Goal: Task Accomplishment & Management: Manage account settings

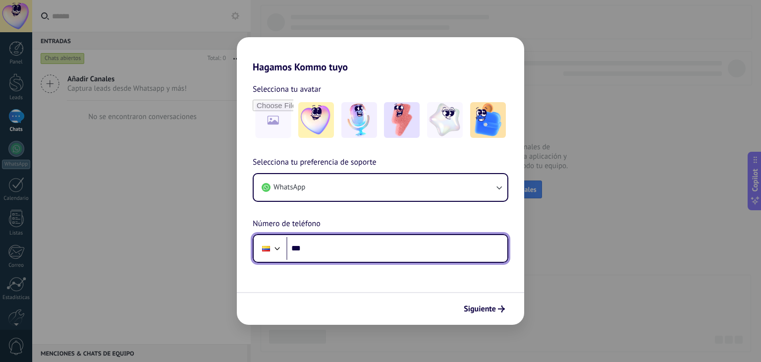
click at [341, 254] on input "***" at bounding box center [396, 248] width 221 height 23
type input "**********"
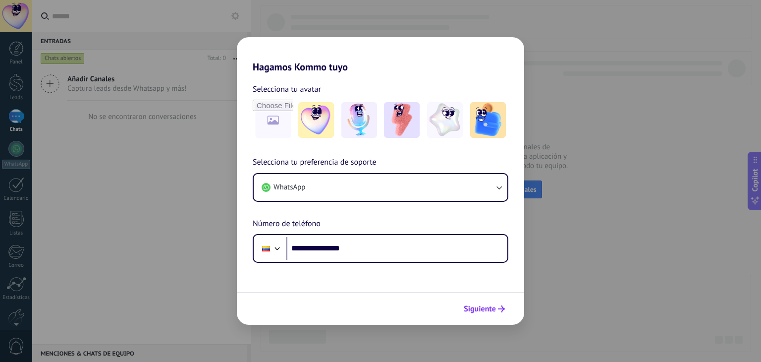
click at [483, 305] on span "Siguiente" at bounding box center [480, 308] width 32 height 7
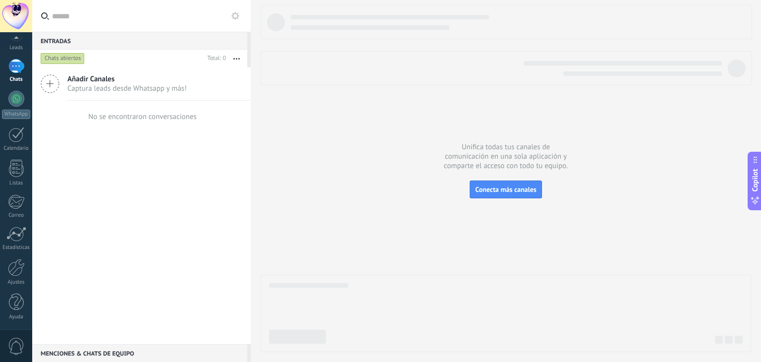
scroll to position [50, 0]
click at [19, 265] on div at bounding box center [16, 267] width 17 height 17
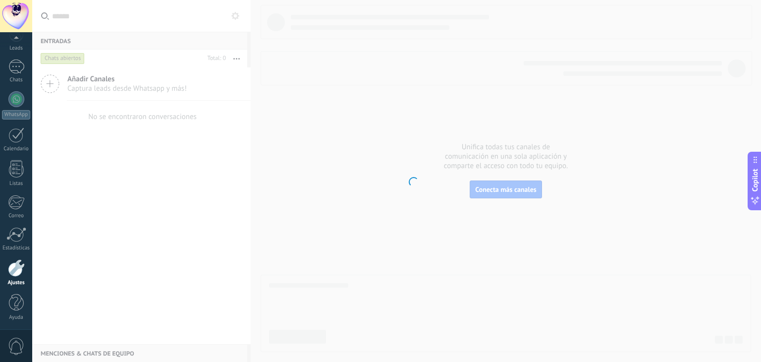
scroll to position [50, 0]
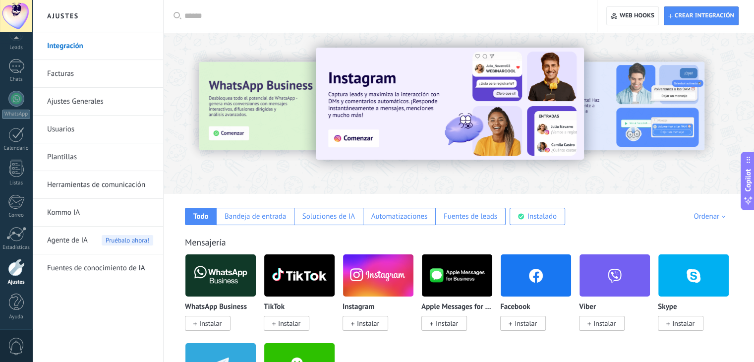
click at [208, 18] on input "text" at bounding box center [383, 16] width 398 height 10
type input "****"
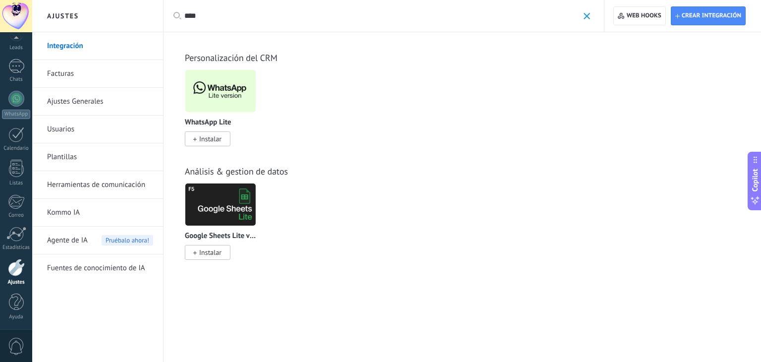
click at [242, 93] on img at bounding box center [220, 91] width 70 height 48
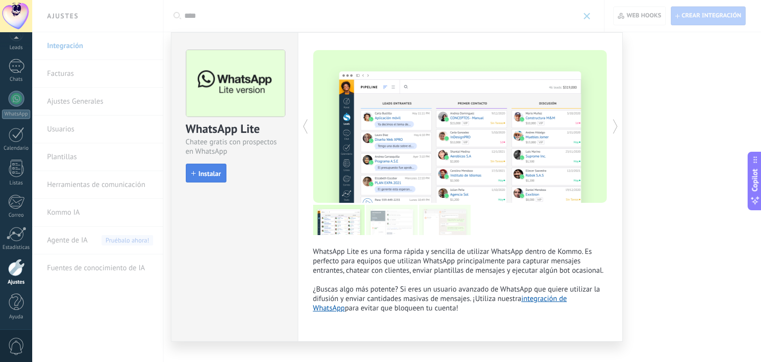
click at [216, 174] on span "Instalar" at bounding box center [210, 173] width 22 height 7
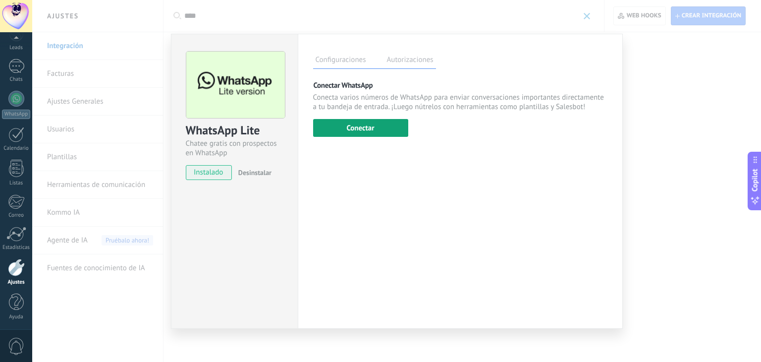
click at [366, 132] on button "Conectar" at bounding box center [360, 128] width 95 height 18
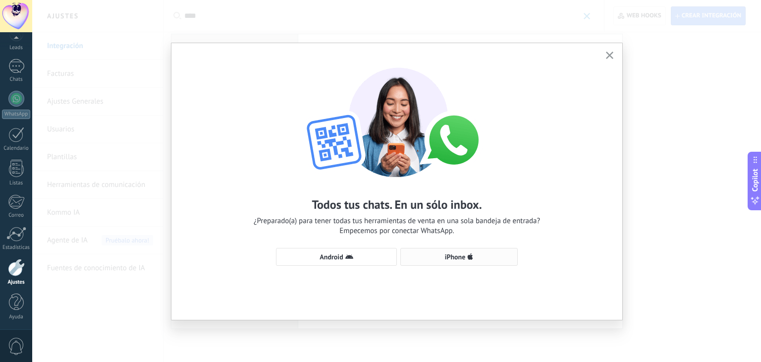
click at [462, 258] on span "iPhone" at bounding box center [455, 256] width 21 height 7
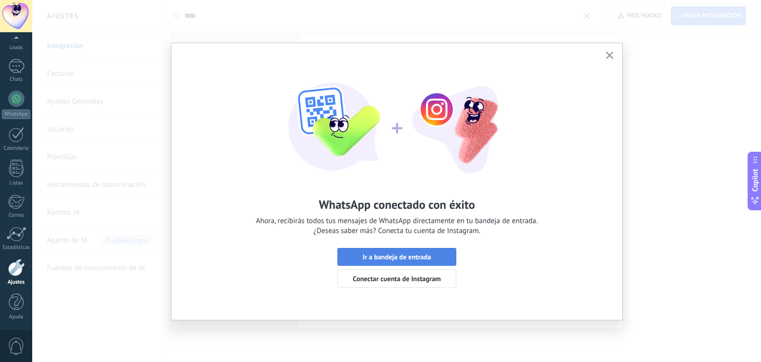
click at [422, 250] on button "Ir a bandeja de entrada" at bounding box center [396, 257] width 119 height 18
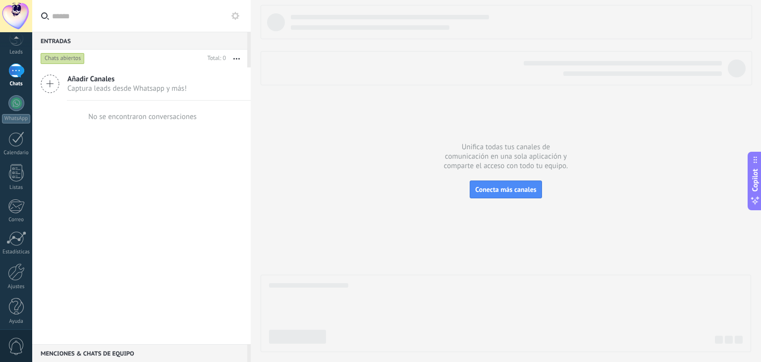
scroll to position [50, 0]
click at [15, 268] on div at bounding box center [16, 267] width 17 height 17
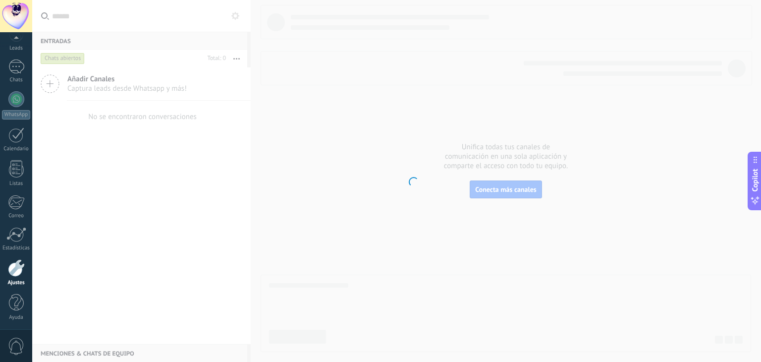
scroll to position [50, 0]
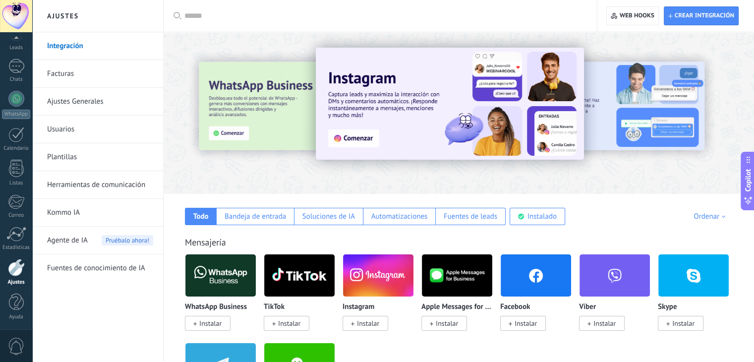
click at [210, 13] on input "text" at bounding box center [383, 16] width 398 height 10
type input "****"
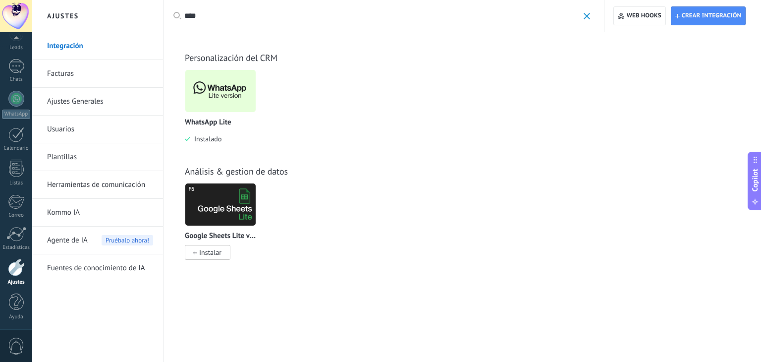
click at [234, 101] on img at bounding box center [220, 91] width 70 height 48
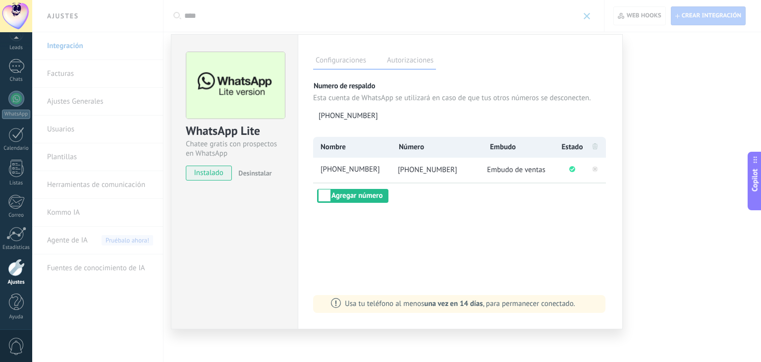
click at [198, 246] on div "WhatsApp Lite Chatee gratis con prospectos en WhatsApp instalado Desinstalar" at bounding box center [234, 181] width 127 height 295
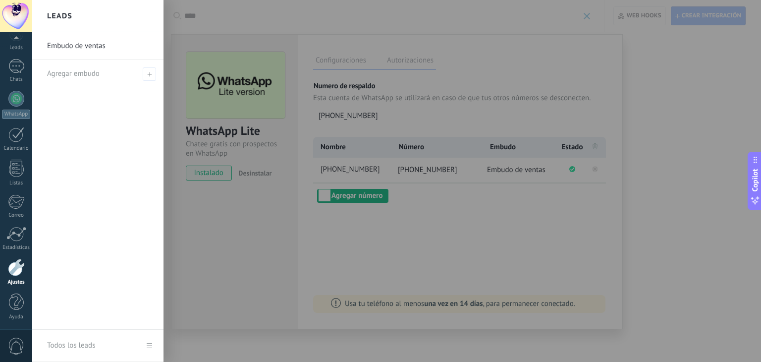
click at [691, 165] on div at bounding box center [412, 181] width 761 height 362
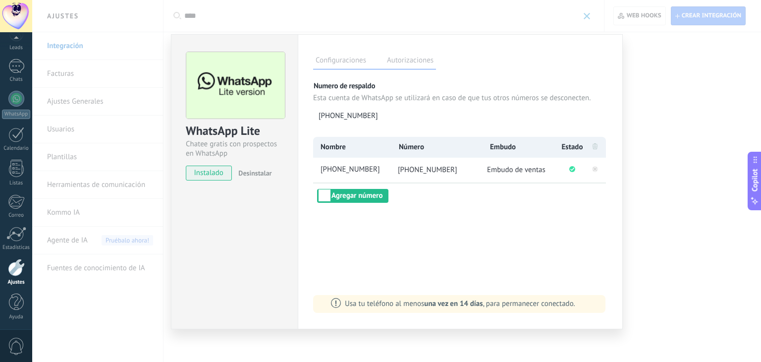
click at [611, 233] on div "Configuraciones Autorizaciones Esta pestaña registra a los usuarios que han con…" at bounding box center [460, 181] width 325 height 295
click at [638, 226] on div "WhatsApp Lite Chatee gratis con prospectos en WhatsApp instalado Desinstalar Co…" at bounding box center [396, 181] width 729 height 362
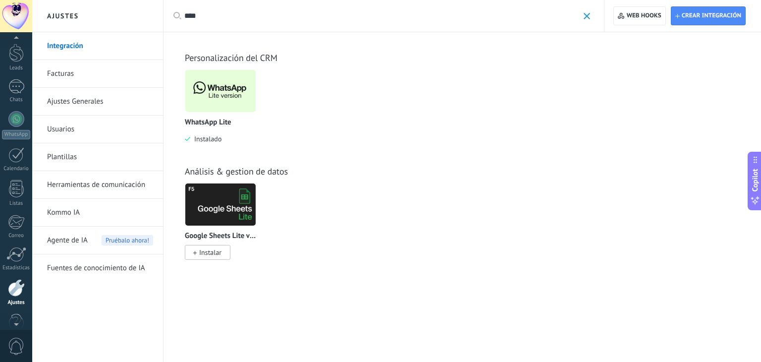
scroll to position [0, 0]
click at [10, 52] on div at bounding box center [16, 48] width 15 height 15
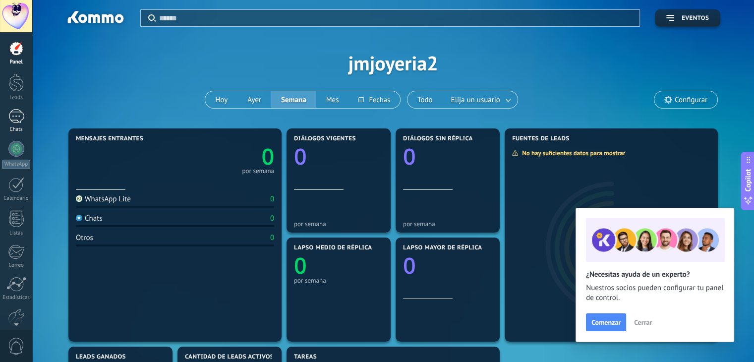
click at [17, 128] on div "Chats" at bounding box center [16, 129] width 29 height 6
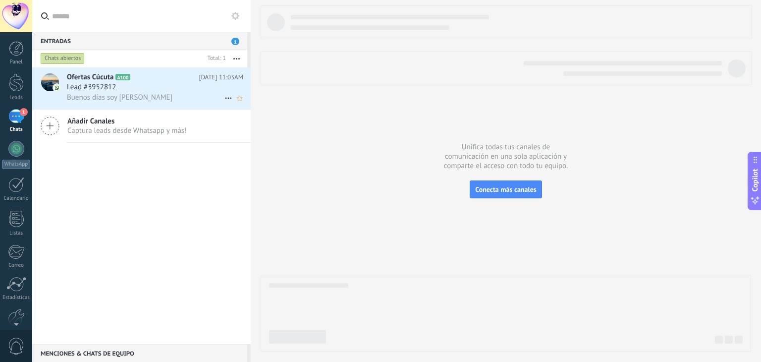
click at [102, 79] on span "Ofertas Cúcuta" at bounding box center [90, 77] width 47 height 10
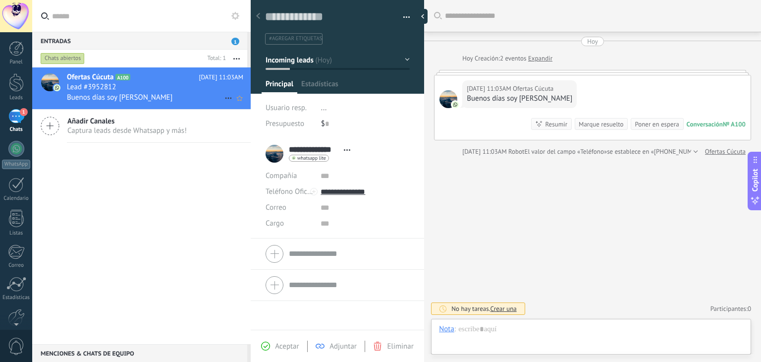
scroll to position [14, 0]
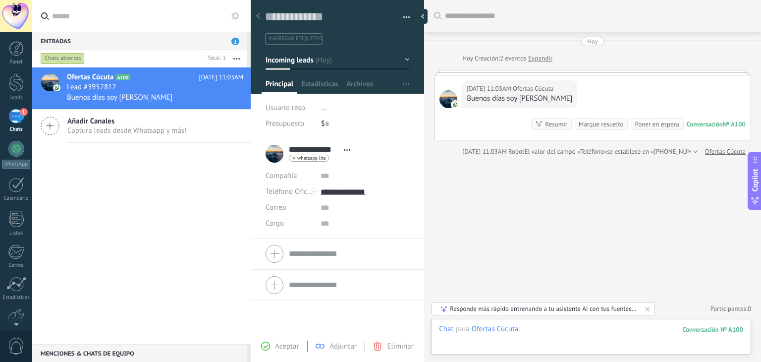
click at [558, 335] on div at bounding box center [591, 339] width 304 height 30
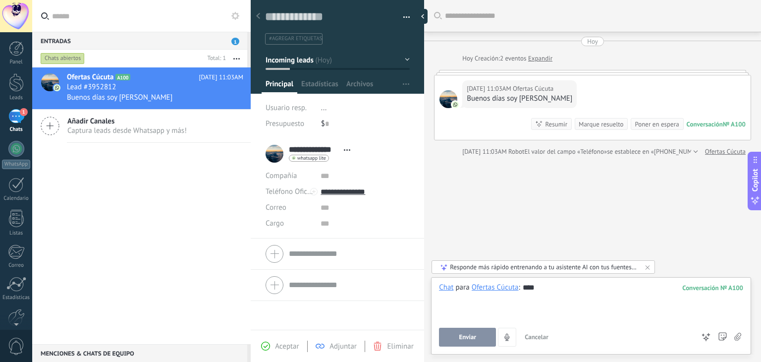
click at [473, 336] on span "Enviar" at bounding box center [467, 336] width 17 height 7
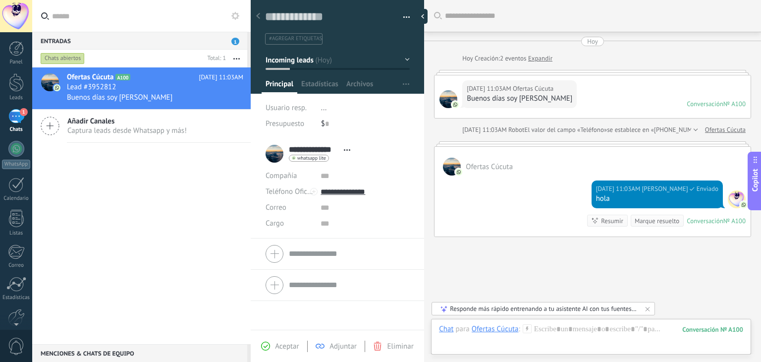
scroll to position [47, 0]
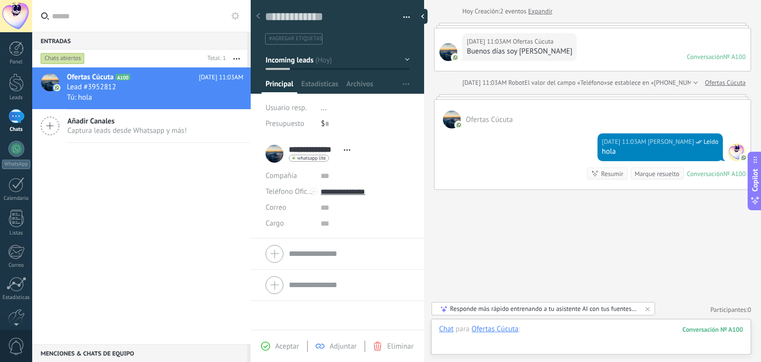
click at [556, 330] on div at bounding box center [591, 339] width 304 height 30
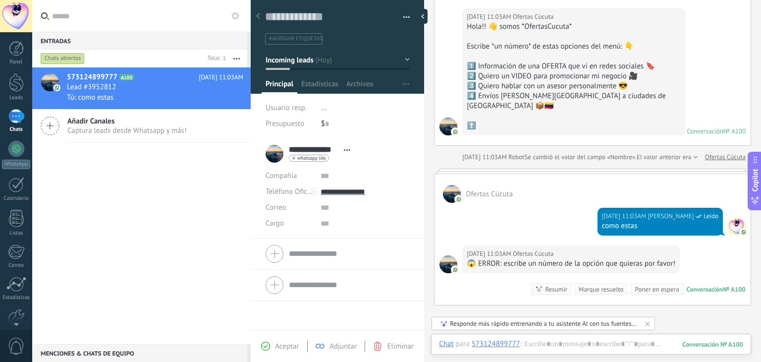
scroll to position [307, 0]
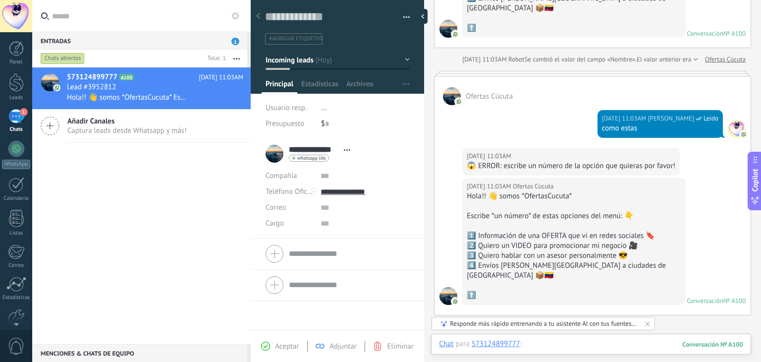
click at [555, 344] on div at bounding box center [591, 354] width 304 height 30
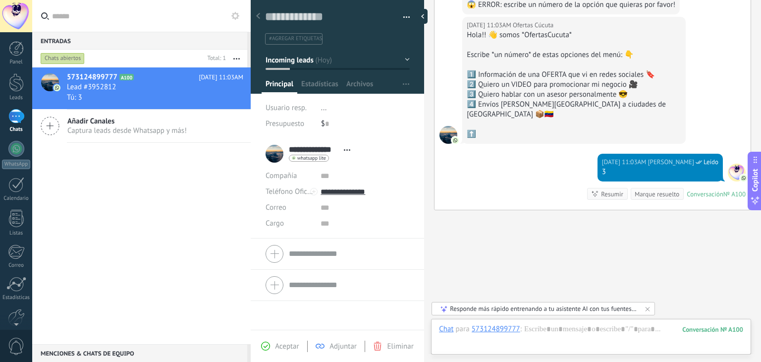
scroll to position [549, 0]
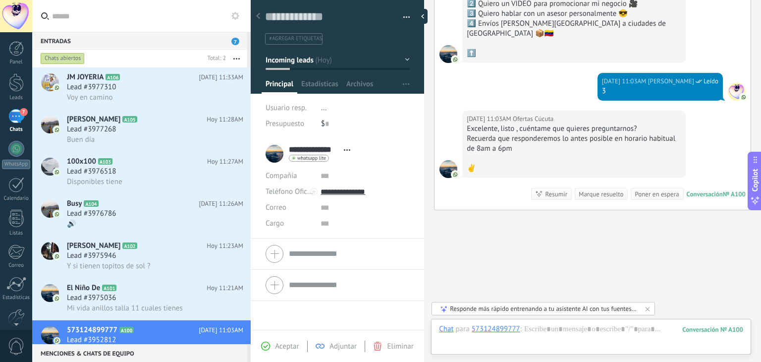
click at [44, 16] on icon at bounding box center [45, 15] width 8 height 7
click at [52, 16] on input "text" at bounding box center [147, 16] width 191 height 32
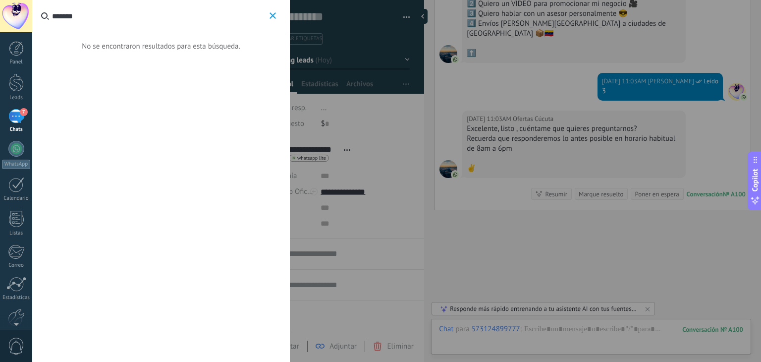
type input "*******"
click at [275, 18] on span "button" at bounding box center [273, 15] width 6 height 7
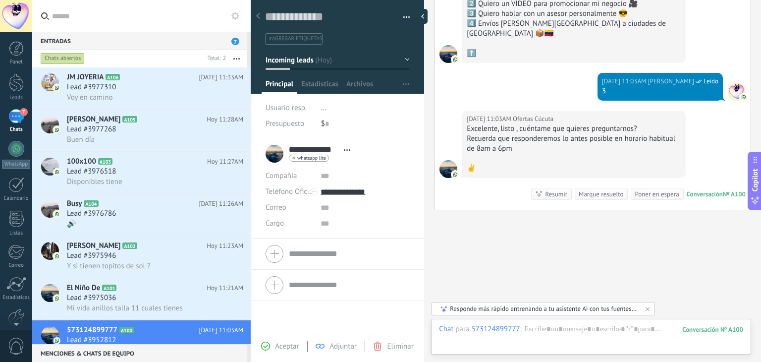
click at [116, 18] on input "text" at bounding box center [147, 16] width 191 height 32
type input "*"
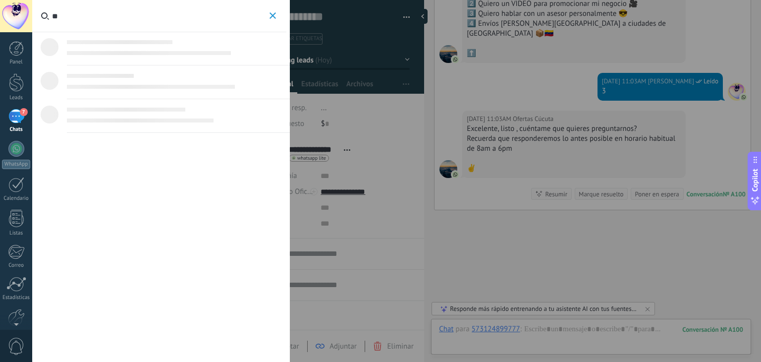
type input "*"
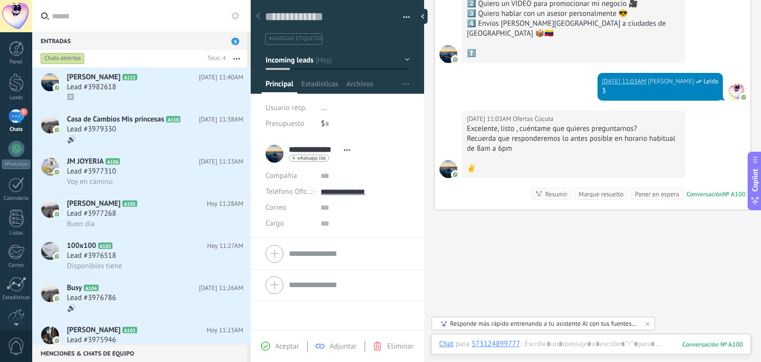
scroll to position [545, 0]
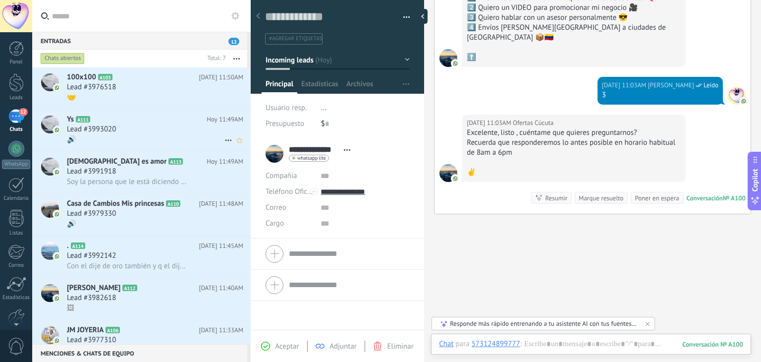
click at [148, 139] on div "🔊" at bounding box center [155, 139] width 176 height 10
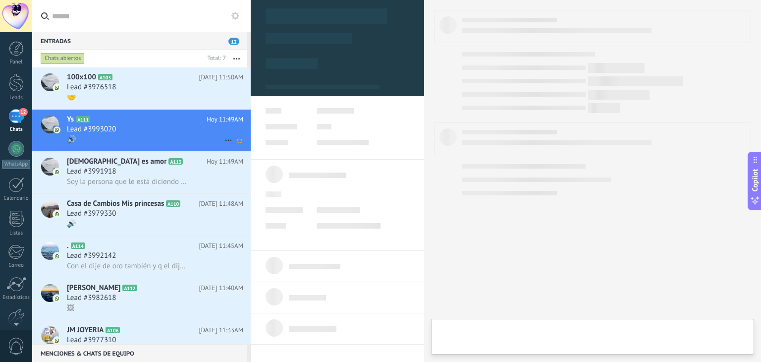
type textarea "**********"
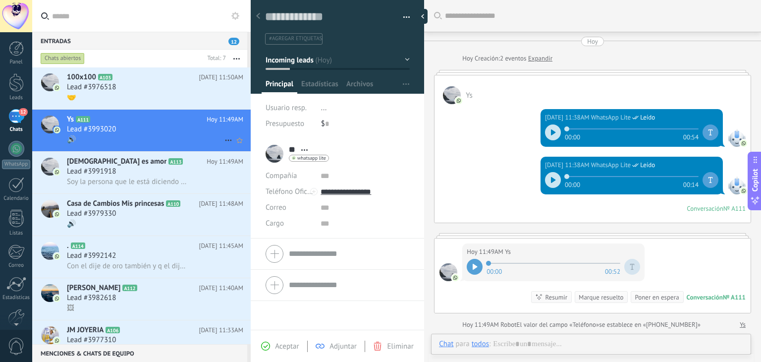
scroll to position [91, 0]
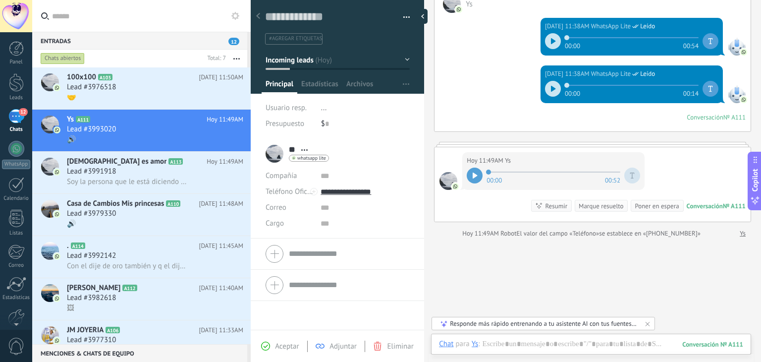
click at [472, 169] on div at bounding box center [475, 175] width 16 height 16
click at [522, 286] on div "Buscar Carga más [DATE] [DATE] Creación: 2 eventos Expandir Ys [DATE] 11:38AM W…" at bounding box center [592, 157] width 337 height 496
click at [542, 344] on div at bounding box center [591, 354] width 304 height 30
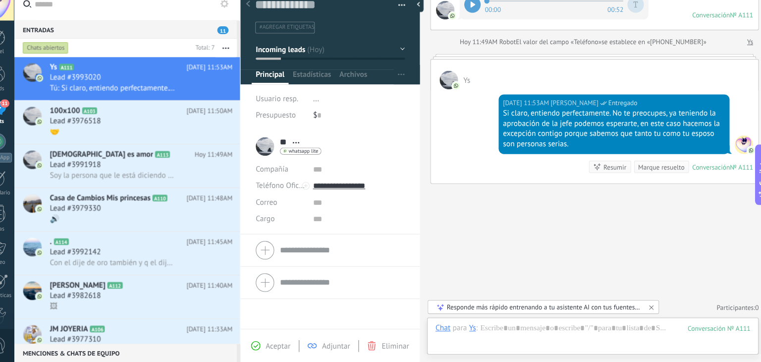
scroll to position [0, 0]
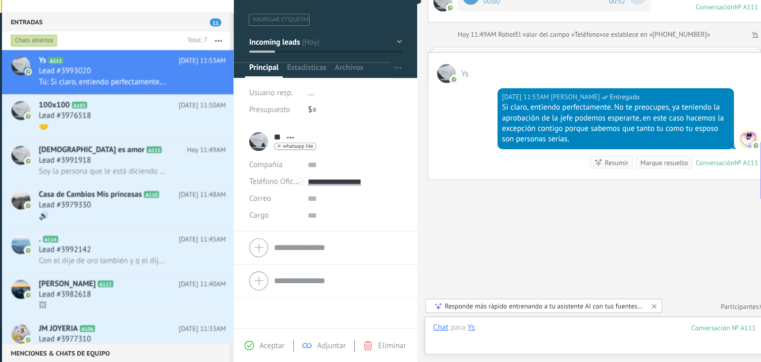
click at [539, 329] on div at bounding box center [591, 339] width 304 height 30
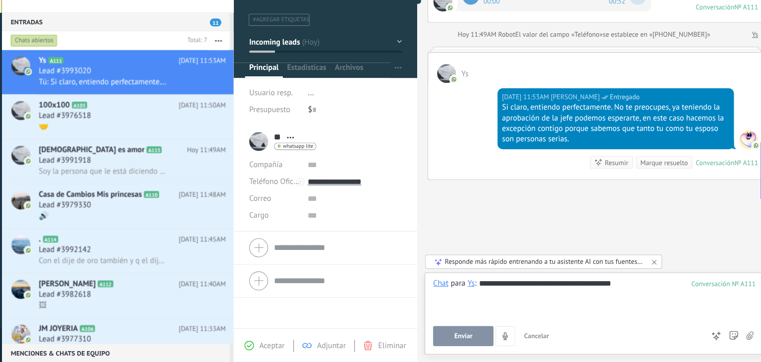
drag, startPoint x: 544, startPoint y: 257, endPoint x: 549, endPoint y: 245, distance: 12.2
click at [549, 245] on div "Buscar Carga más [DATE] [DATE] Creación: 2 eventos Expandir Ys [DATE] 11:38AM W…" at bounding box center [592, 56] width 337 height 612
drag, startPoint x: 555, startPoint y: 227, endPoint x: 554, endPoint y: 239, distance: 11.9
click at [554, 239] on div "Buscar Carga más [DATE] [DATE] Creación: 2 eventos Expandir Ys [DATE] 11:38AM W…" at bounding box center [592, 56] width 337 height 612
click at [520, 220] on div "Buscar Carga más [DATE] [DATE] Creación: 2 eventos Expandir Ys [DATE] 11:38AM W…" at bounding box center [592, 56] width 337 height 612
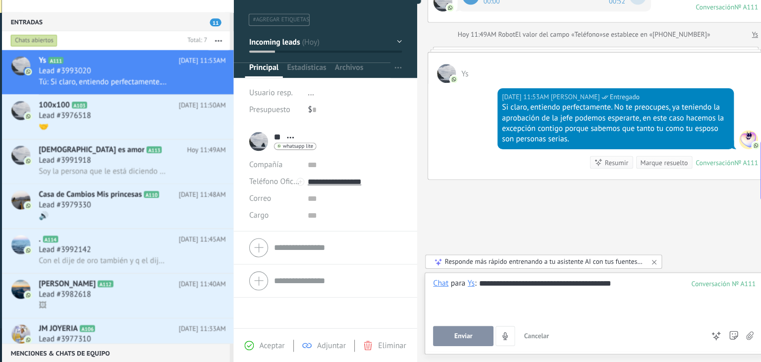
click at [471, 311] on div "**********" at bounding box center [591, 301] width 304 height 38
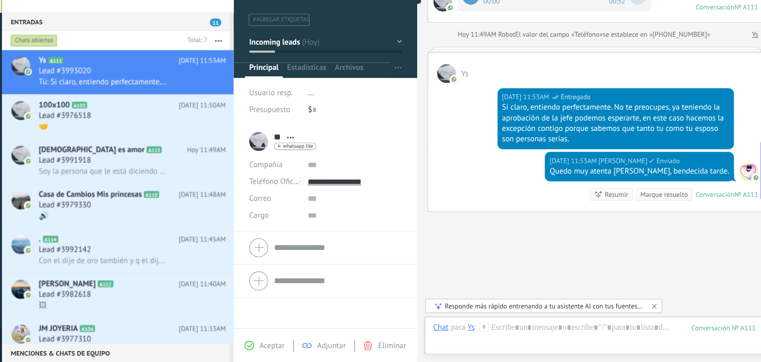
scroll to position [279, 0]
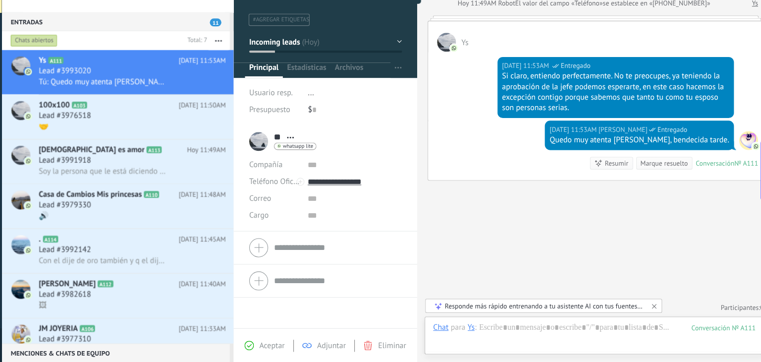
click at [272, 253] on div at bounding box center [338, 253] width 144 height 25
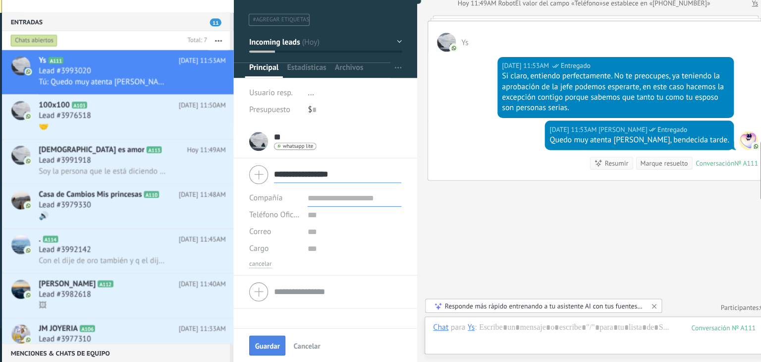
type input "**********"
click at [282, 352] on button "Guardar" at bounding box center [283, 345] width 34 height 19
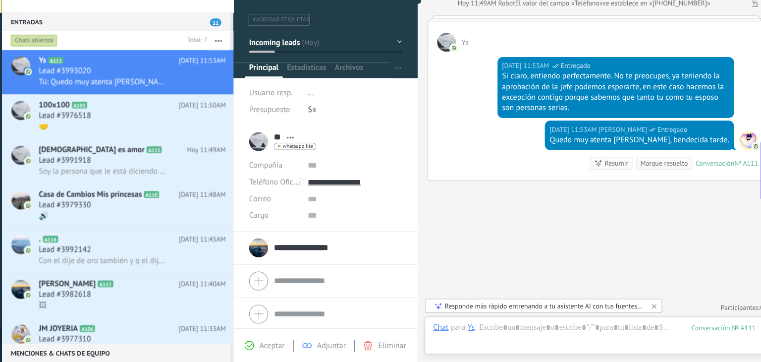
scroll to position [263, 0]
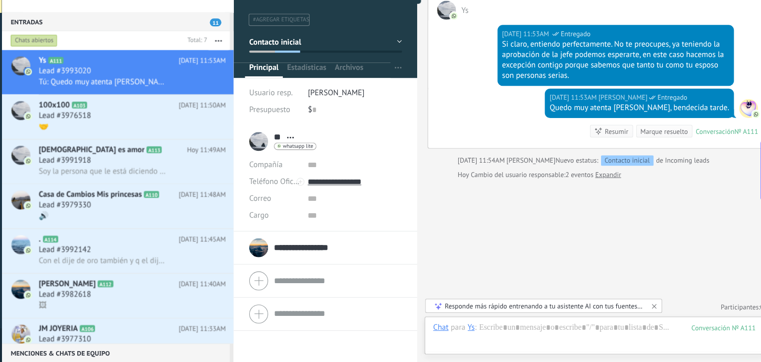
click at [478, 309] on div "Responde más rápido entrenando a tu asistente AI con tus fuentes de datos" at bounding box center [544, 308] width 188 height 8
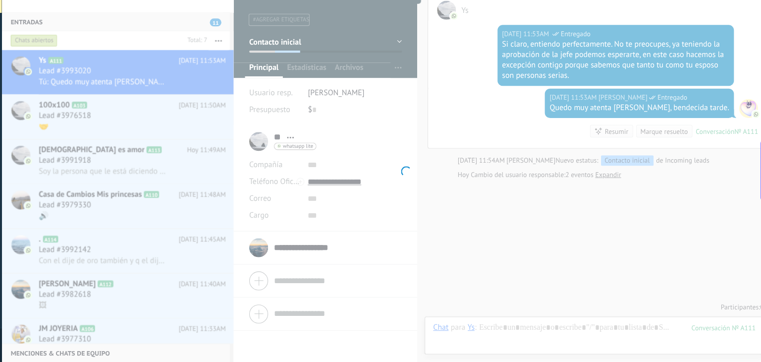
scroll to position [50, 0]
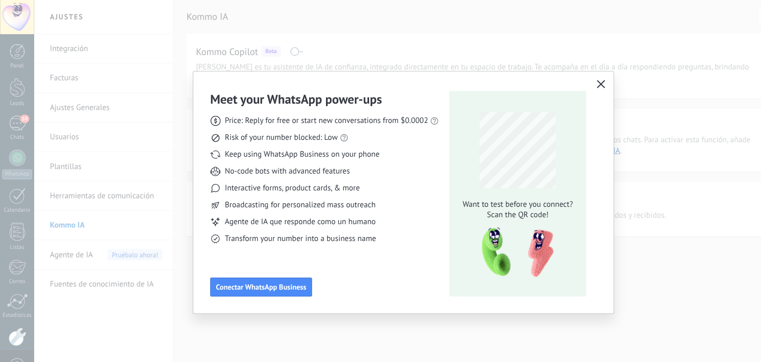
click at [564, 79] on icon "button" at bounding box center [567, 79] width 8 height 8
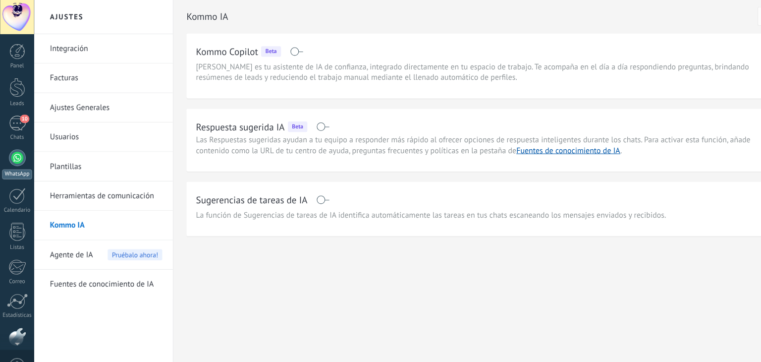
scroll to position [50, 0]
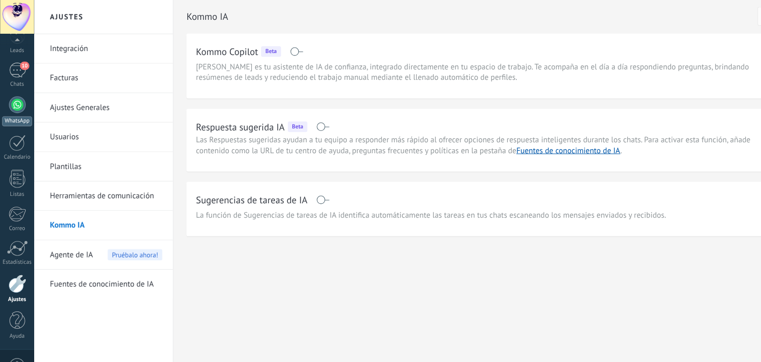
click at [12, 105] on div at bounding box center [16, 99] width 16 height 16
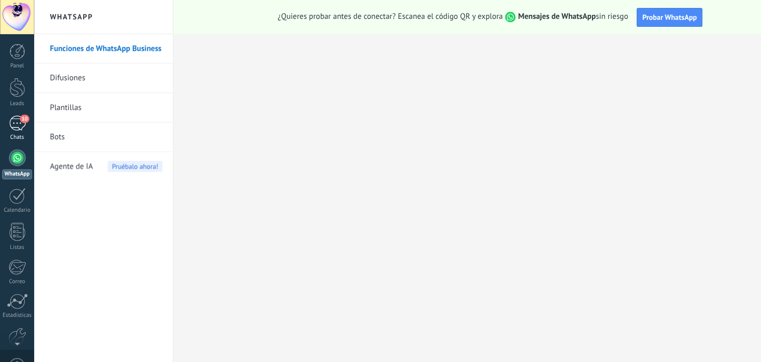
click at [14, 115] on div "10" at bounding box center [16, 116] width 16 height 14
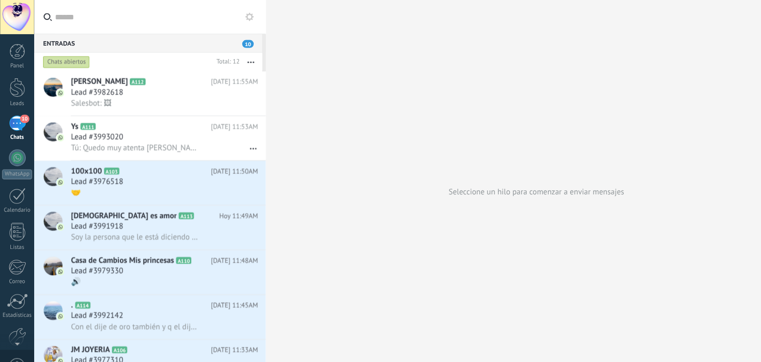
click at [232, 42] on span "10" at bounding box center [233, 41] width 11 height 7
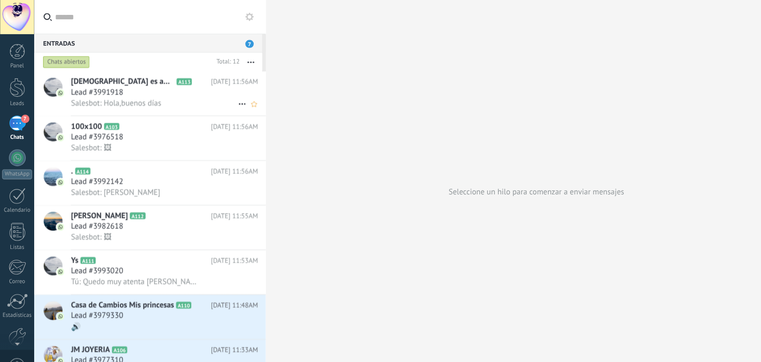
click at [158, 88] on div "Lead #3991918" at bounding box center [155, 87] width 176 height 10
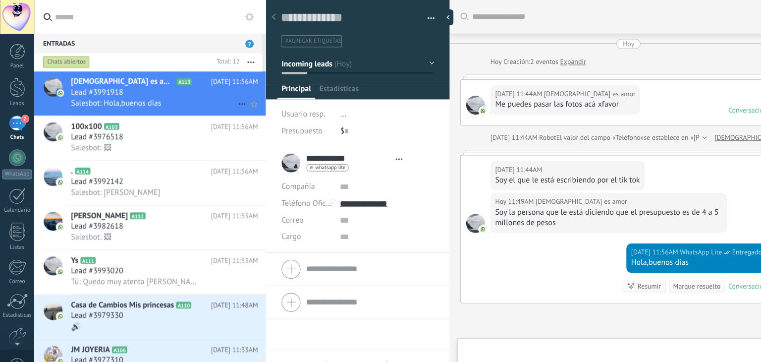
scroll to position [96, 0]
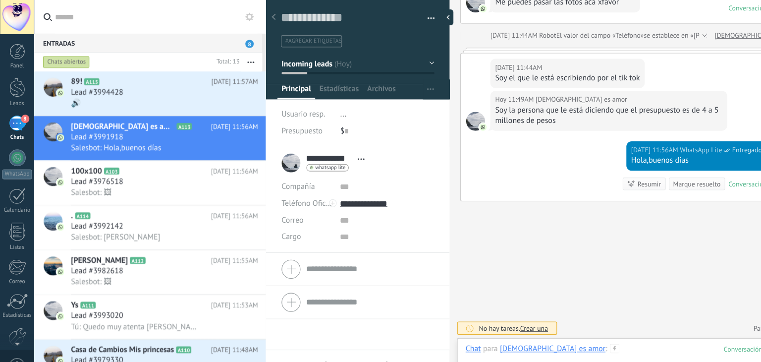
click at [547, 328] on div at bounding box center [591, 339] width 304 height 30
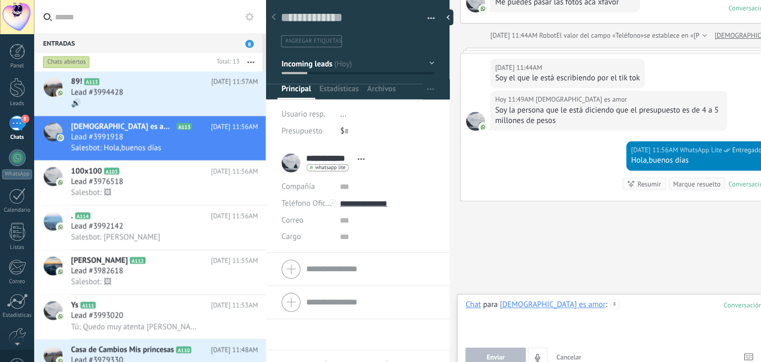
paste div
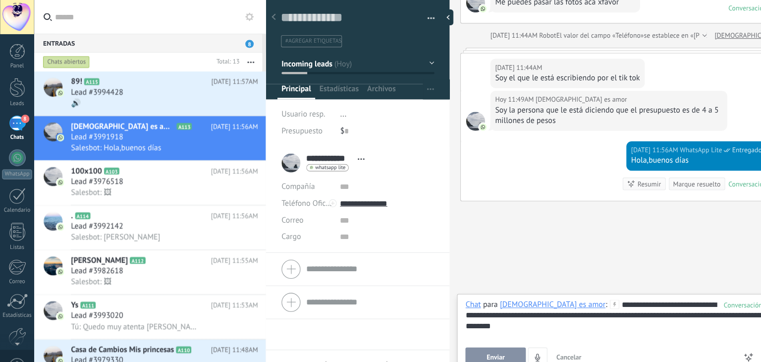
click at [575, 288] on div "**********" at bounding box center [591, 301] width 304 height 38
click at [620, 299] on div "**********" at bounding box center [591, 301] width 304 height 38
click at [624, 297] on div "**********" at bounding box center [591, 301] width 304 height 38
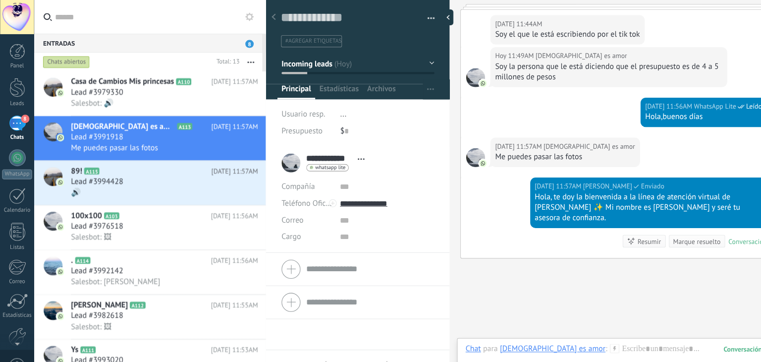
scroll to position [181, 0]
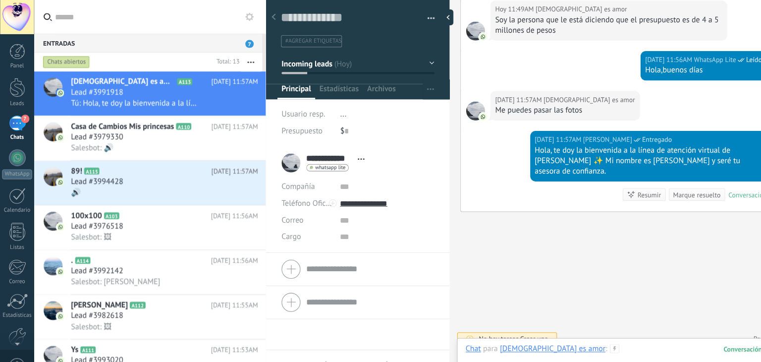
click at [606, 333] on div at bounding box center [591, 339] width 304 height 30
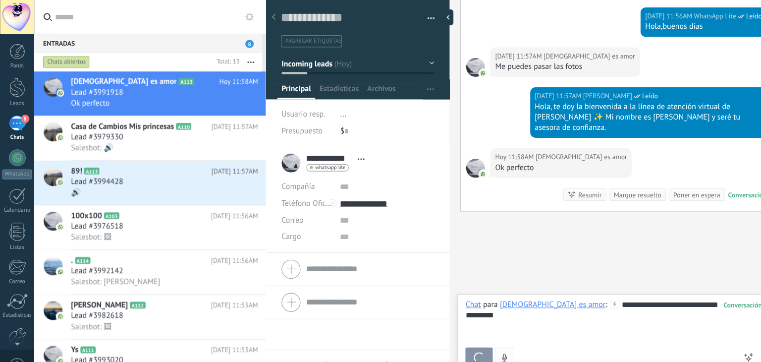
scroll to position [257, 0]
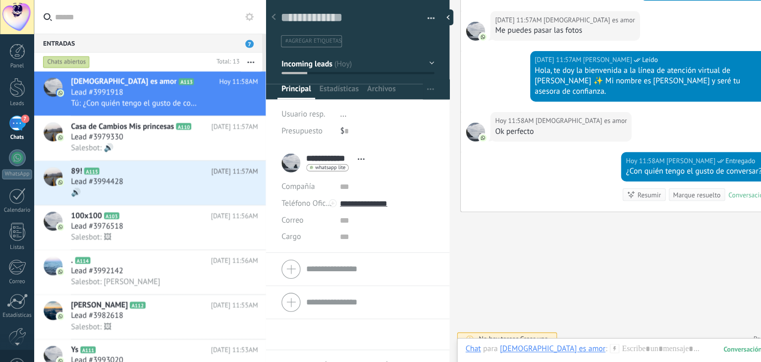
click at [299, 34] on li "#agregar etiquetas" at bounding box center [293, 38] width 57 height 11
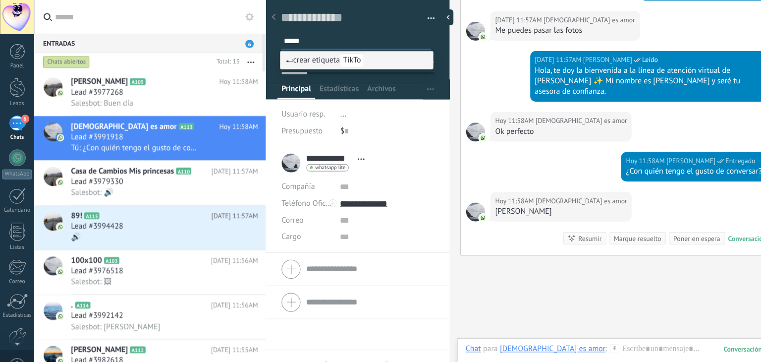
scroll to position [298, 0]
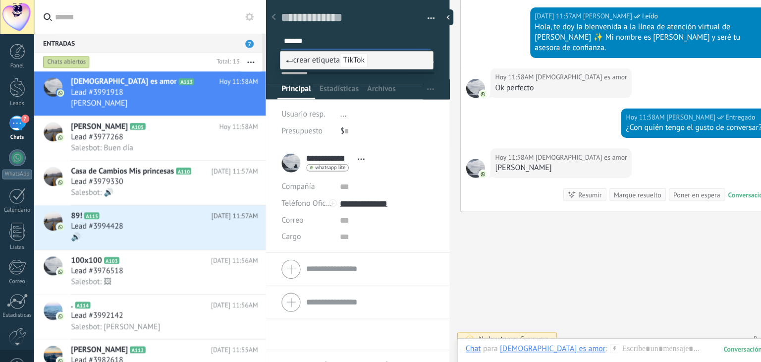
type input "******"
click at [303, 57] on span "crear etiqueta TikTok" at bounding box center [308, 56] width 77 height 9
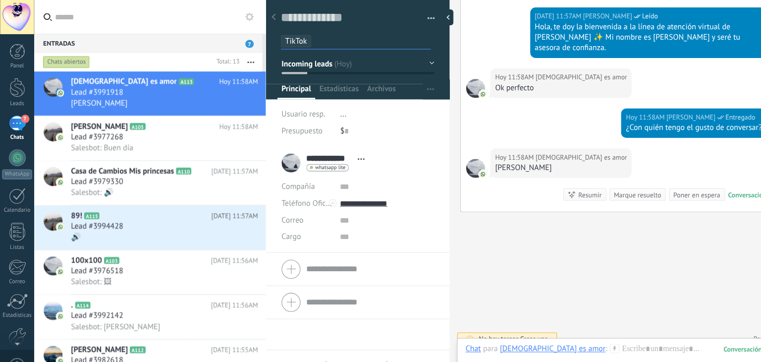
scroll to position [0, 0]
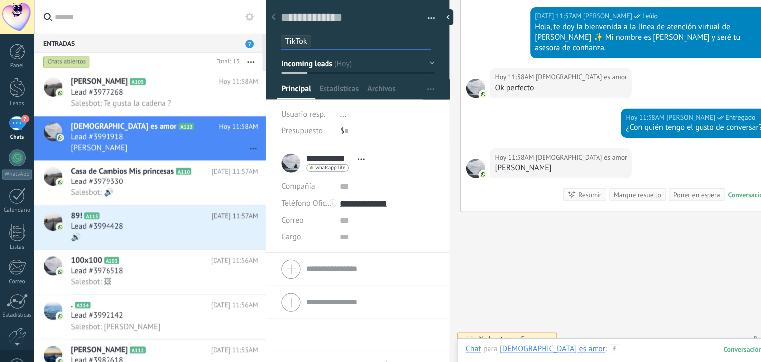
click at [535, 330] on div at bounding box center [591, 339] width 304 height 30
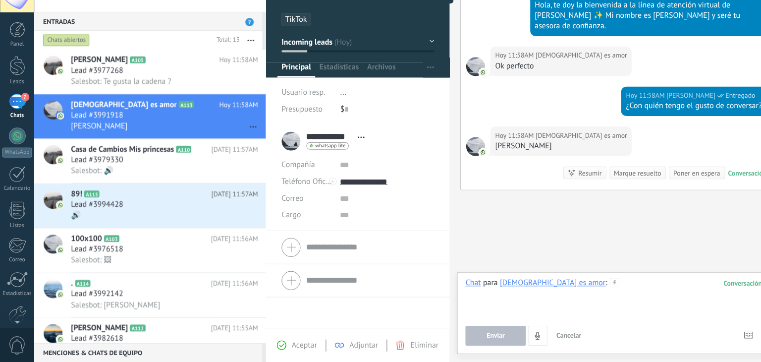
click at [562, 286] on div at bounding box center [591, 301] width 304 height 38
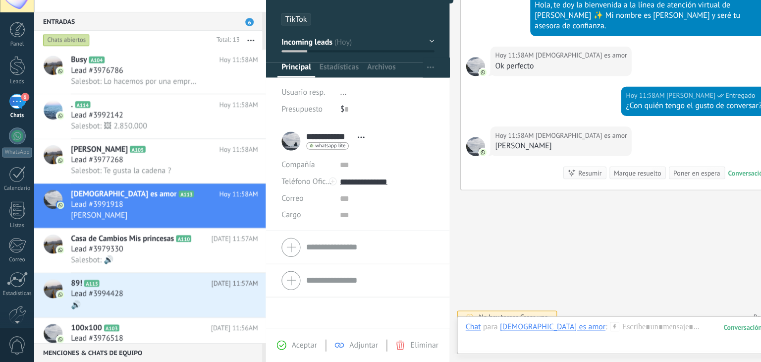
scroll to position [342, 0]
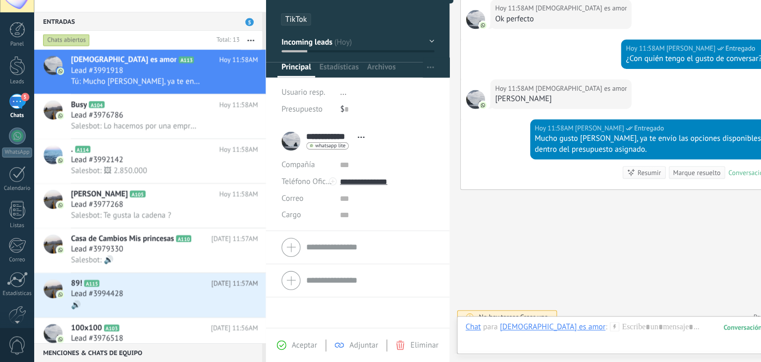
click at [297, 258] on form "Compañía Teléfono Oficina Ofic. directo Celular Fax Casa Otro Teléfono Oficina …" at bounding box center [338, 253] width 144 height 25
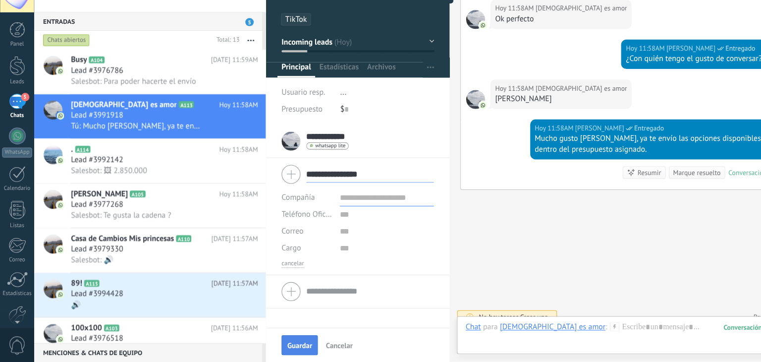
type input "**********"
click at [287, 346] on span "Guardar" at bounding box center [282, 346] width 23 height 7
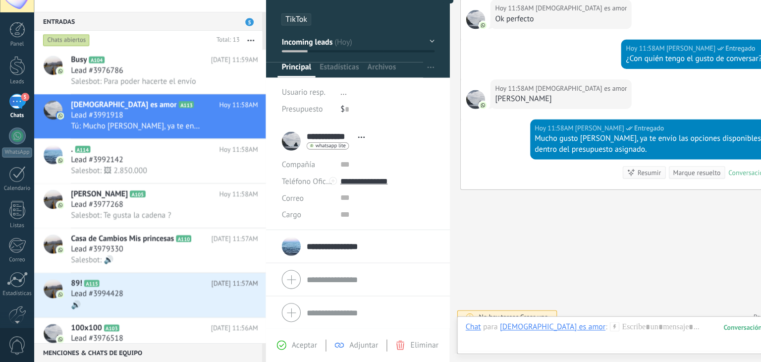
scroll to position [447, 0]
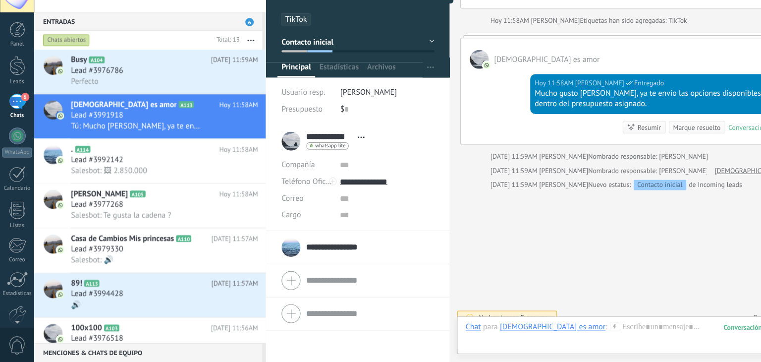
click at [344, 147] on span "Abrir detalle Copie el nombre Desatar Contacto principal" at bounding box center [341, 149] width 16 height 7
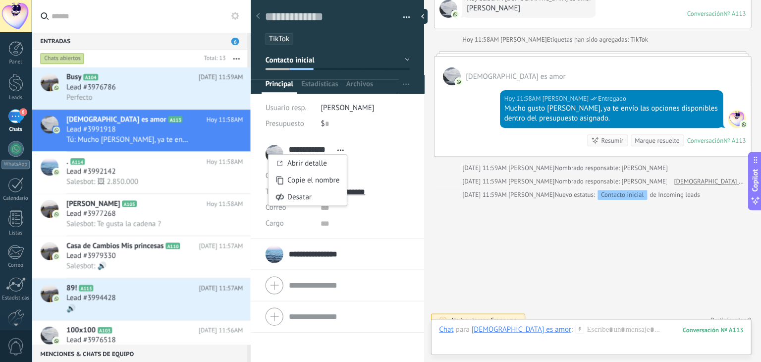
scroll to position [0, 0]
click at [327, 162] on link "Abrir detalle" at bounding box center [307, 163] width 40 height 9
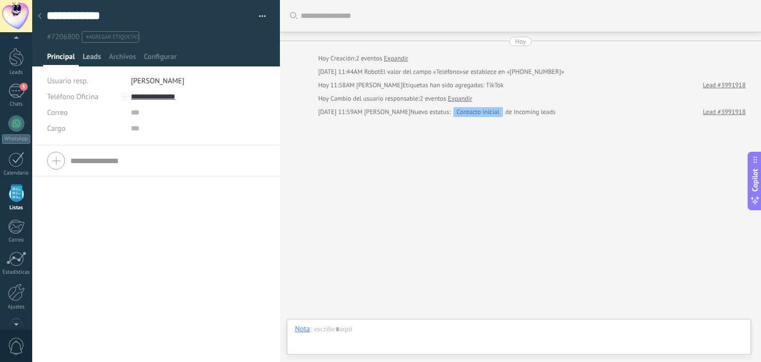
click at [95, 56] on span "Leads" at bounding box center [92, 59] width 18 height 14
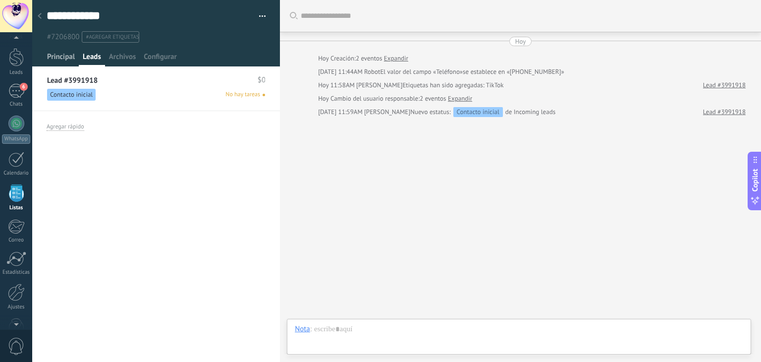
click at [63, 58] on span "Principal" at bounding box center [61, 59] width 28 height 14
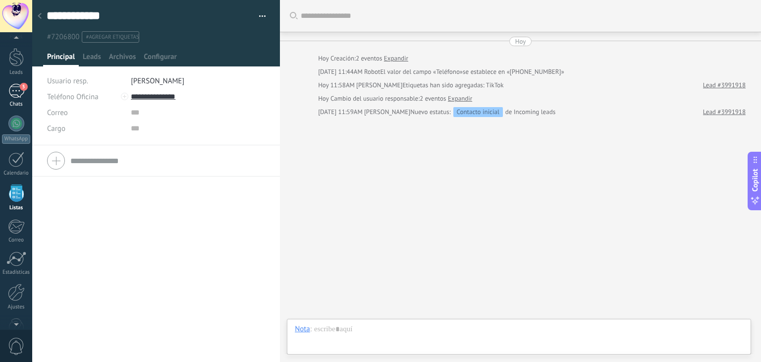
click at [12, 89] on div "5" at bounding box center [16, 91] width 16 height 14
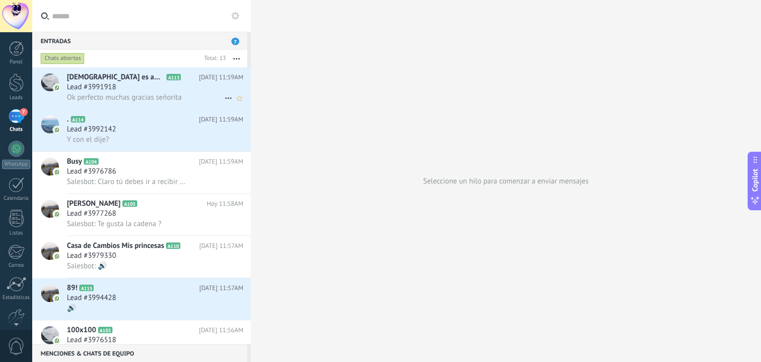
click at [165, 96] on span "Ok perfecto muchas gracias señorita" at bounding box center [124, 97] width 115 height 9
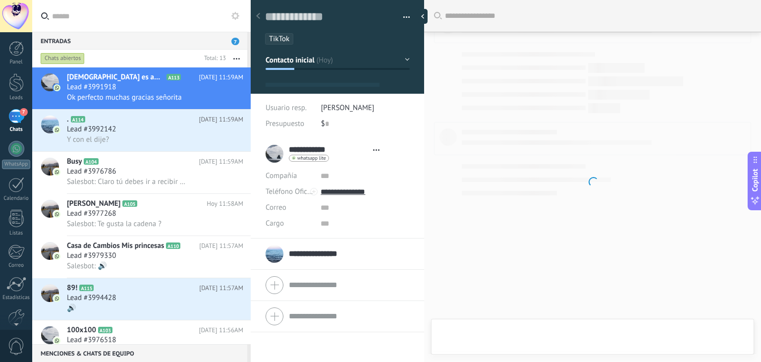
type textarea "**********"
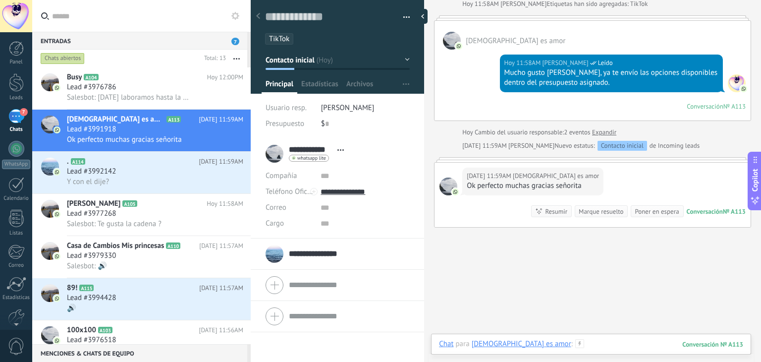
click at [529, 339] on div at bounding box center [591, 354] width 304 height 30
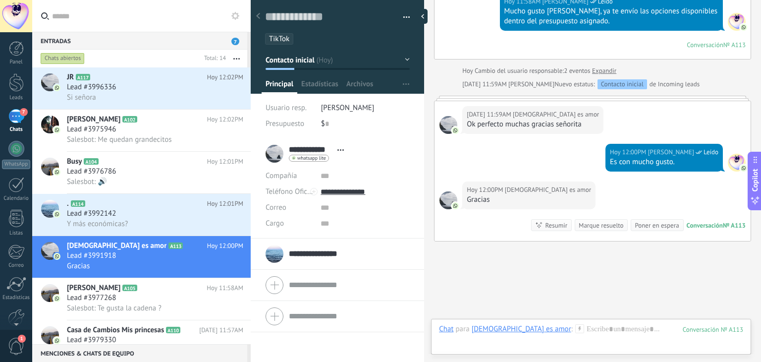
scroll to position [586, 0]
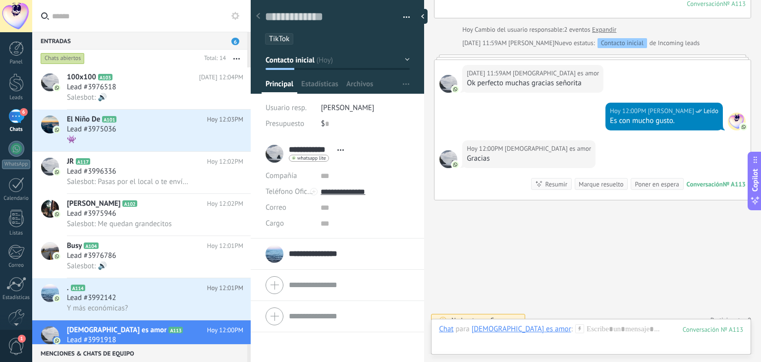
click at [405, 18] on span "button" at bounding box center [406, 19] width 7 height 2
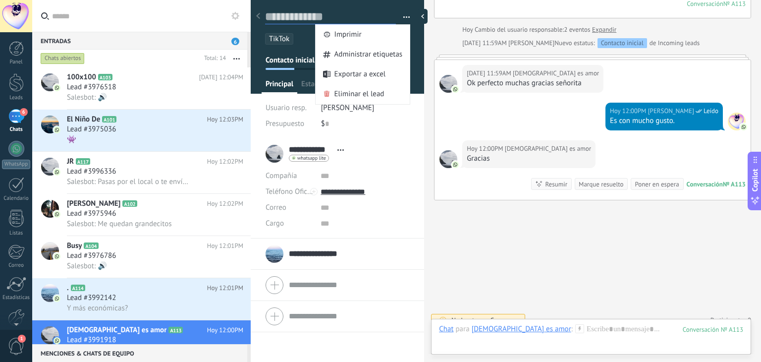
click at [385, 9] on textarea at bounding box center [330, 16] width 131 height 15
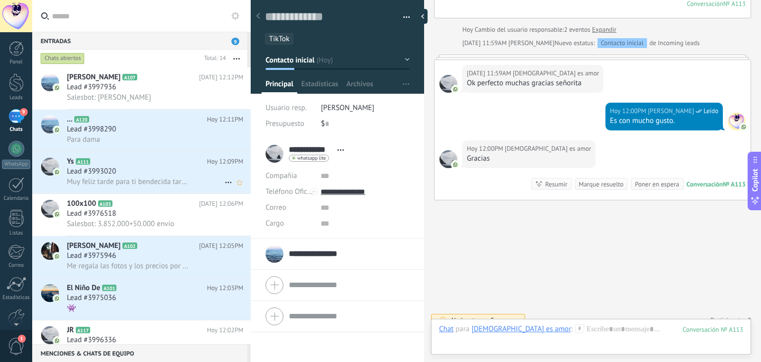
click at [187, 176] on div "Lead #3993020" at bounding box center [155, 172] width 176 height 10
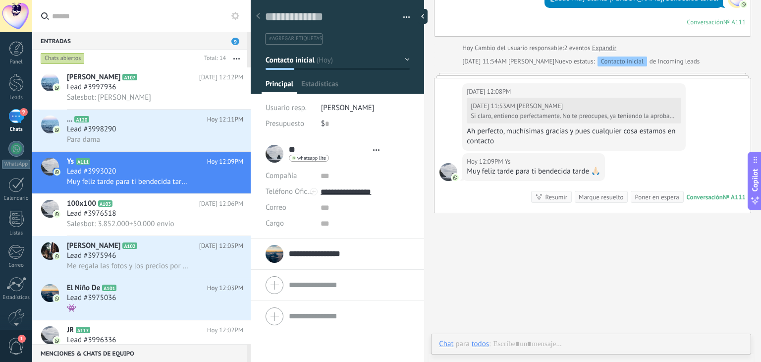
scroll to position [14, 0]
click at [734, 321] on use at bounding box center [734, 318] width 8 height 7
click at [158, 137] on div "Para dama" at bounding box center [155, 139] width 176 height 10
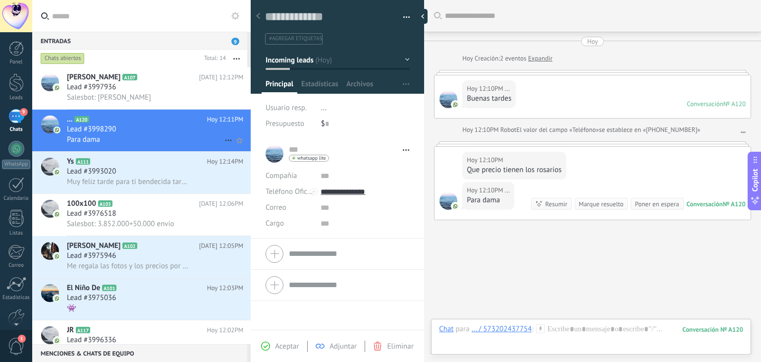
scroll to position [30, 0]
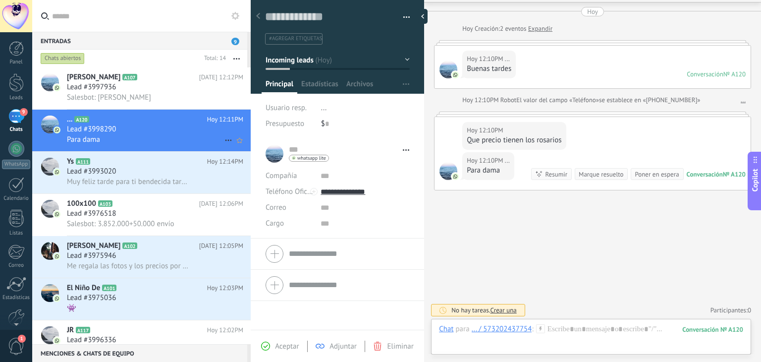
drag, startPoint x: 200, startPoint y: 125, endPoint x: 186, endPoint y: 142, distance: 22.1
click at [186, 142] on div "Para dama" at bounding box center [155, 139] width 176 height 10
click at [226, 140] on icon at bounding box center [228, 140] width 12 height 12
click at [209, 143] on div at bounding box center [380, 181] width 761 height 362
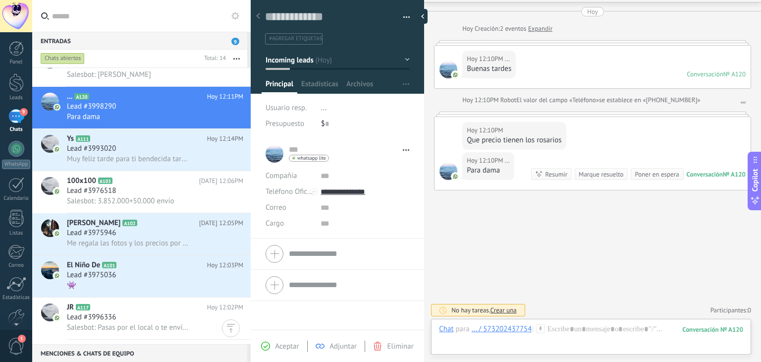
scroll to position [0, 0]
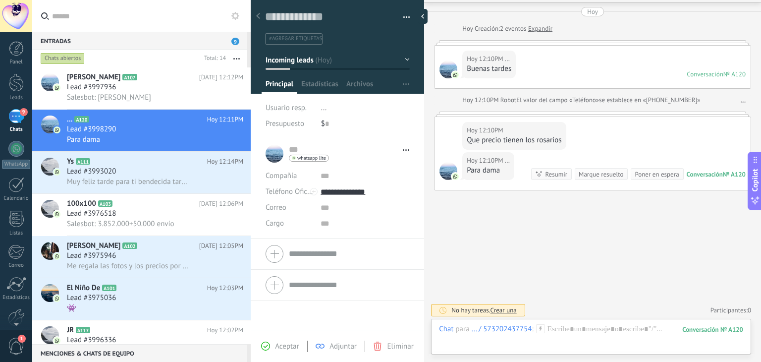
drag, startPoint x: 332, startPoint y: 161, endPoint x: 274, endPoint y: 141, distance: 61.7
click at [274, 141] on div "... ... Abrir detalle Copie el nombre Desatar Contacto principal" at bounding box center [338, 153] width 144 height 25
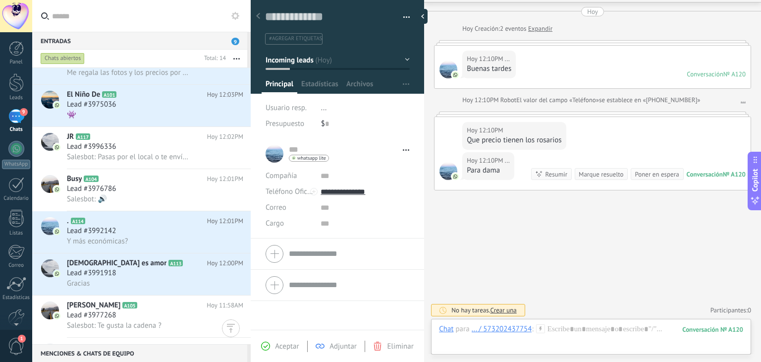
scroll to position [197, 0]
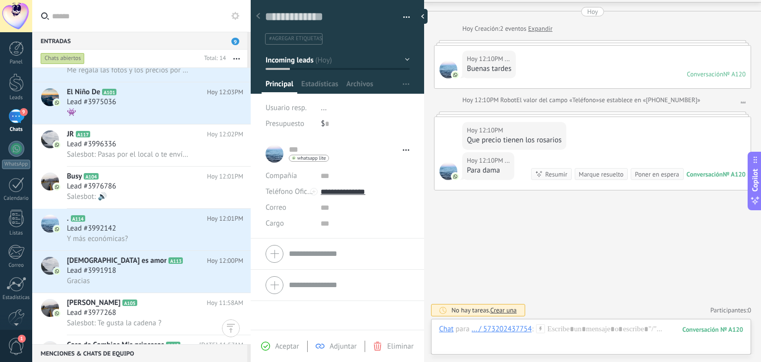
drag, startPoint x: 260, startPoint y: 214, endPoint x: 262, endPoint y: 242, distance: 27.9
click at [262, 242] on div "... ... Abrir detalle Copie el nombre Desatar" at bounding box center [337, 219] width 173 height 163
drag, startPoint x: 258, startPoint y: 242, endPoint x: 251, endPoint y: 266, distance: 24.8
click at [251, 266] on div "Entradas 9 Chats abiertos Total: 14 Silenciar Acciones múltiples Ordenar Más re…" at bounding box center [380, 181] width 761 height 362
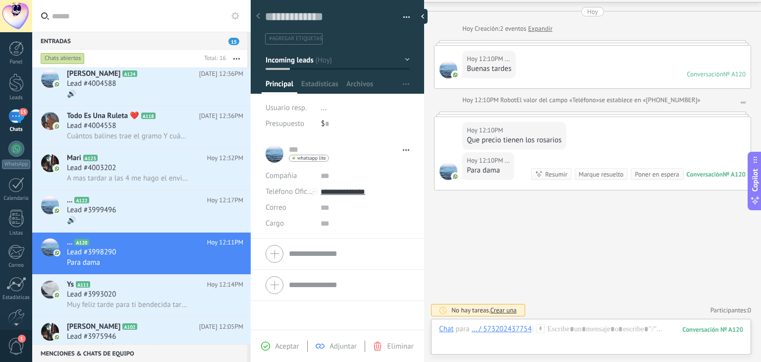
scroll to position [0, 0]
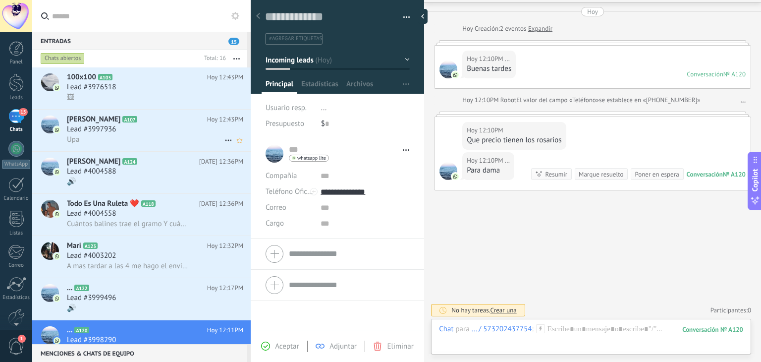
click at [245, 111] on div "Sandra Cañizarez A107 Hoy 12:43PM Lead #3997936 Upa" at bounding box center [159, 131] width 184 height 42
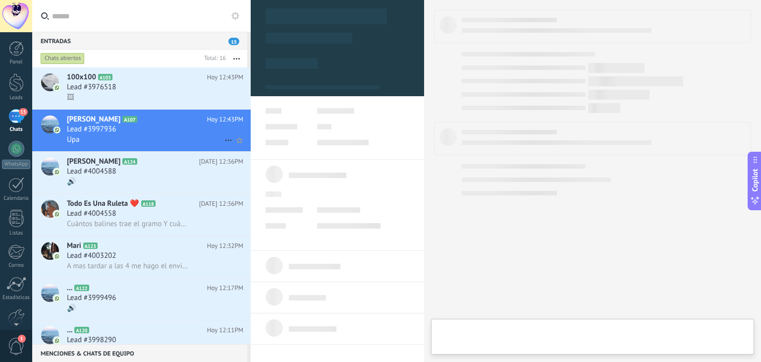
type textarea "**********"
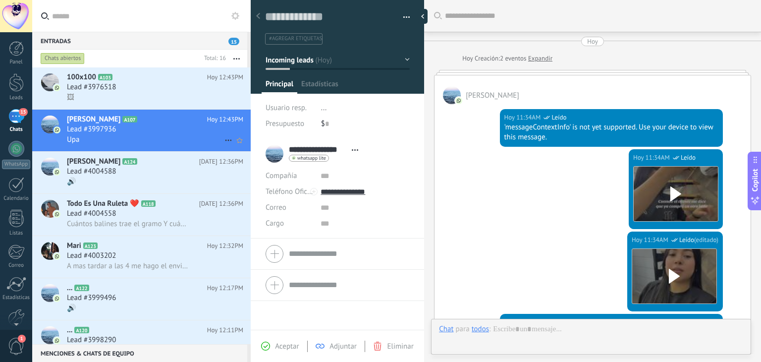
scroll to position [637, 0]
